Goal: Task Accomplishment & Management: Manage account settings

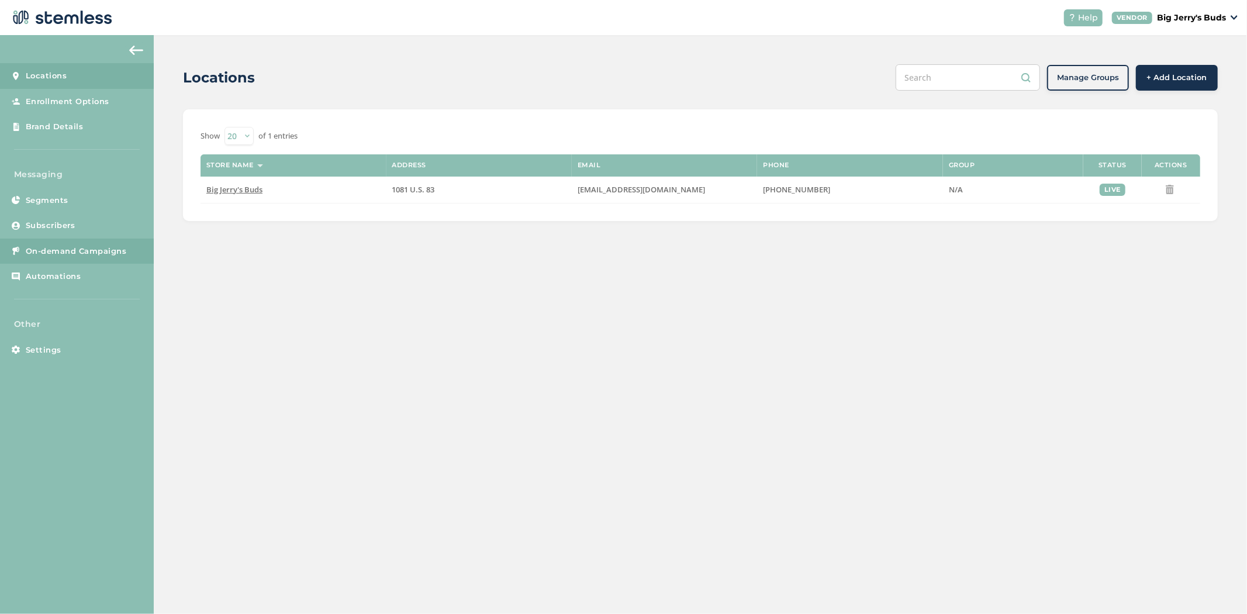
click at [74, 240] on link "On-demand Campaigns" at bounding box center [77, 251] width 154 height 26
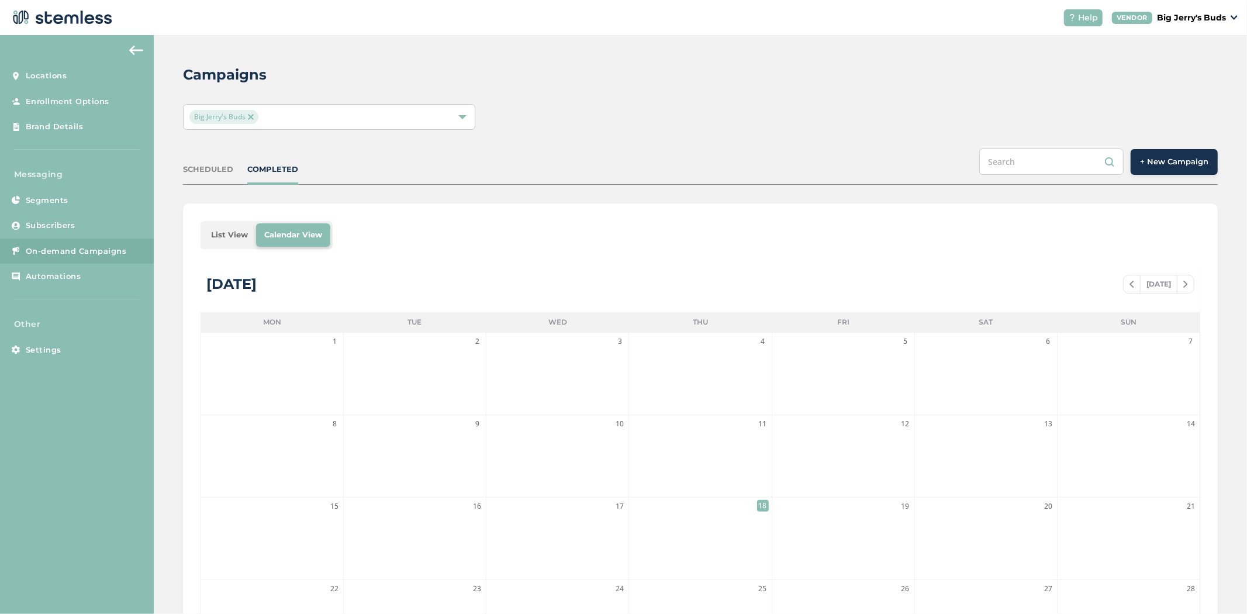
click at [220, 235] on li "List View" at bounding box center [229, 234] width 53 height 23
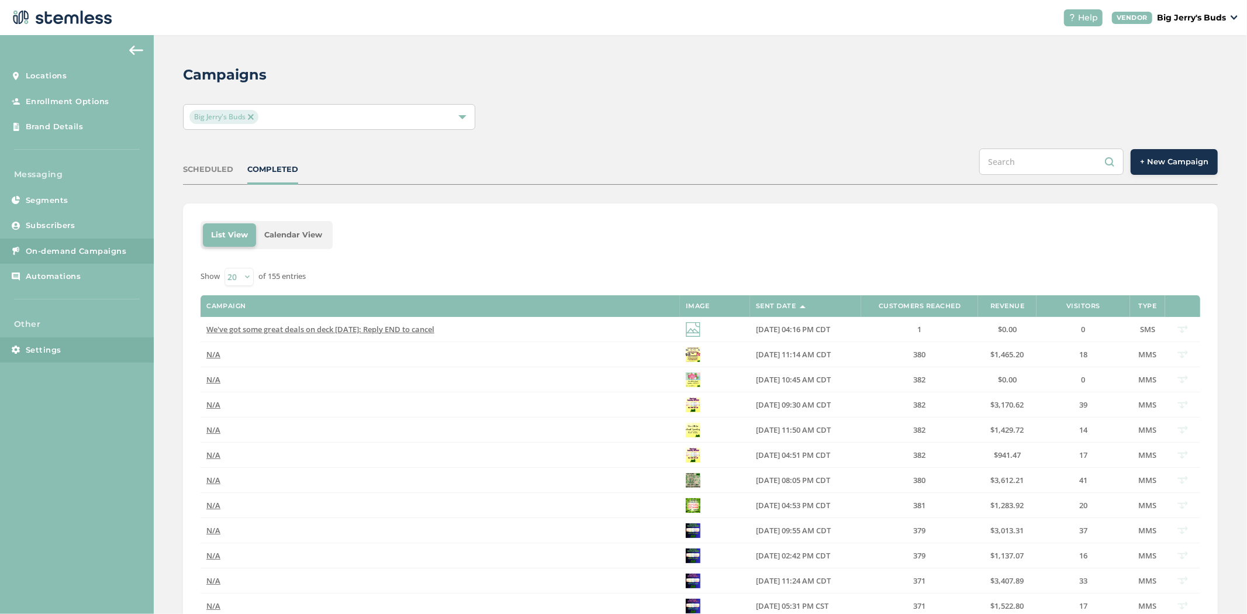
click at [15, 352] on icon at bounding box center [16, 349] width 8 height 8
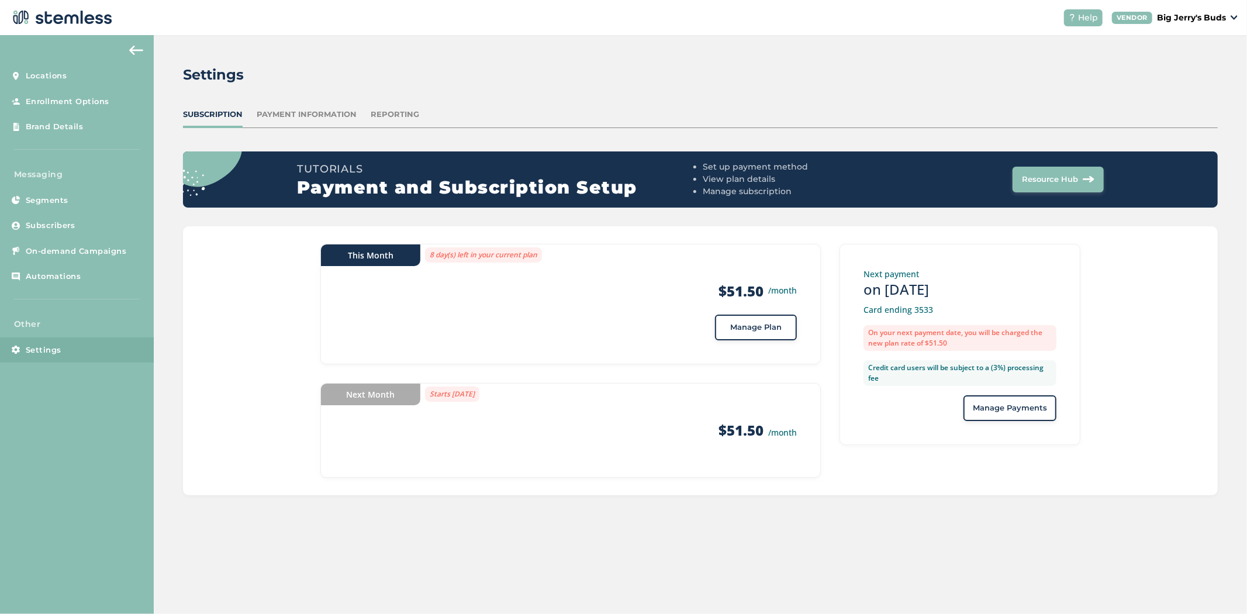
click at [1168, 12] on p "Big Jerry's Buds" at bounding box center [1191, 18] width 69 height 12
click at [1179, 89] on link "Logout" at bounding box center [1195, 84] width 57 height 12
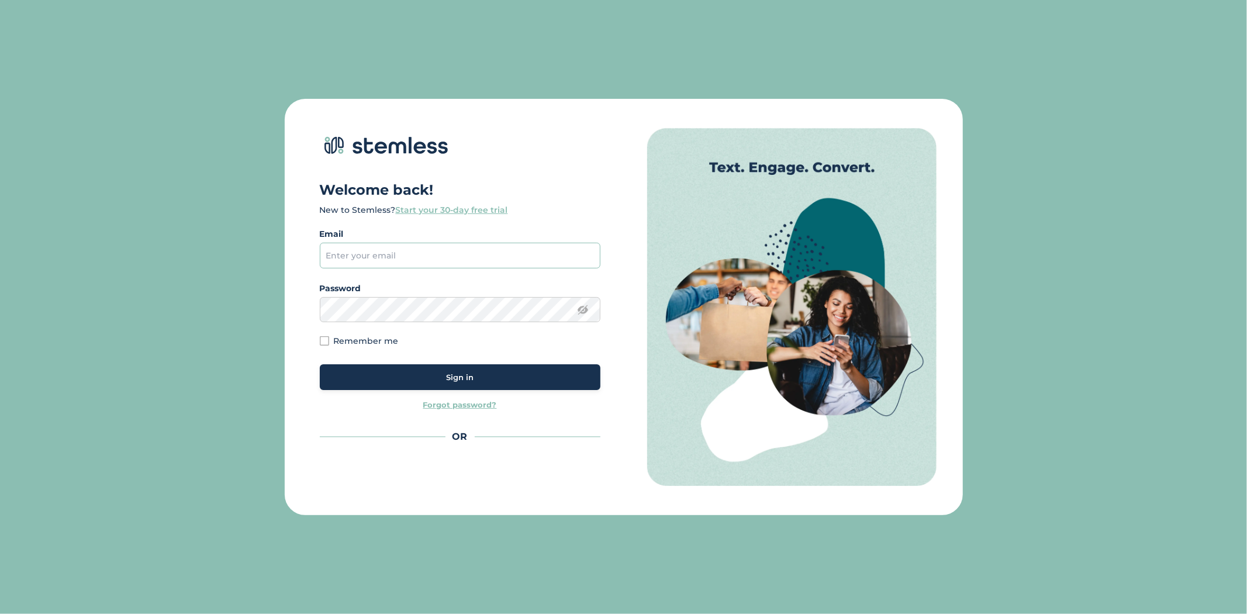
click at [458, 257] on input "email" at bounding box center [460, 256] width 281 height 26
type input "[PERSON_NAME][EMAIL_ADDRESS][DOMAIN_NAME]"
click at [482, 381] on div "Sign in" at bounding box center [460, 378] width 262 height 12
